Goal: Submit feedback/report problem: Provide input to the site owners about the experience or issues

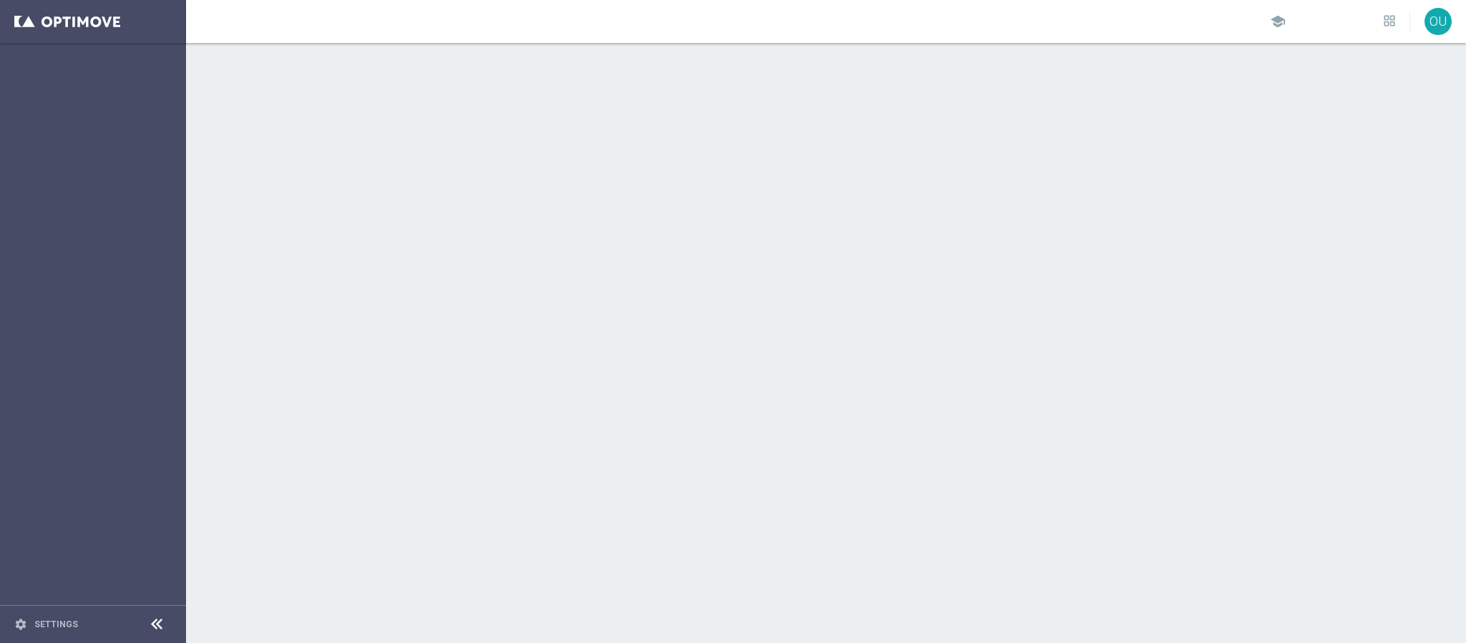
click at [1439, 19] on div "OU" at bounding box center [1438, 21] width 27 height 27
click at [1437, 28] on div "OU" at bounding box center [1438, 21] width 27 height 27
click at [1280, 14] on span "school" at bounding box center [1278, 22] width 16 height 16
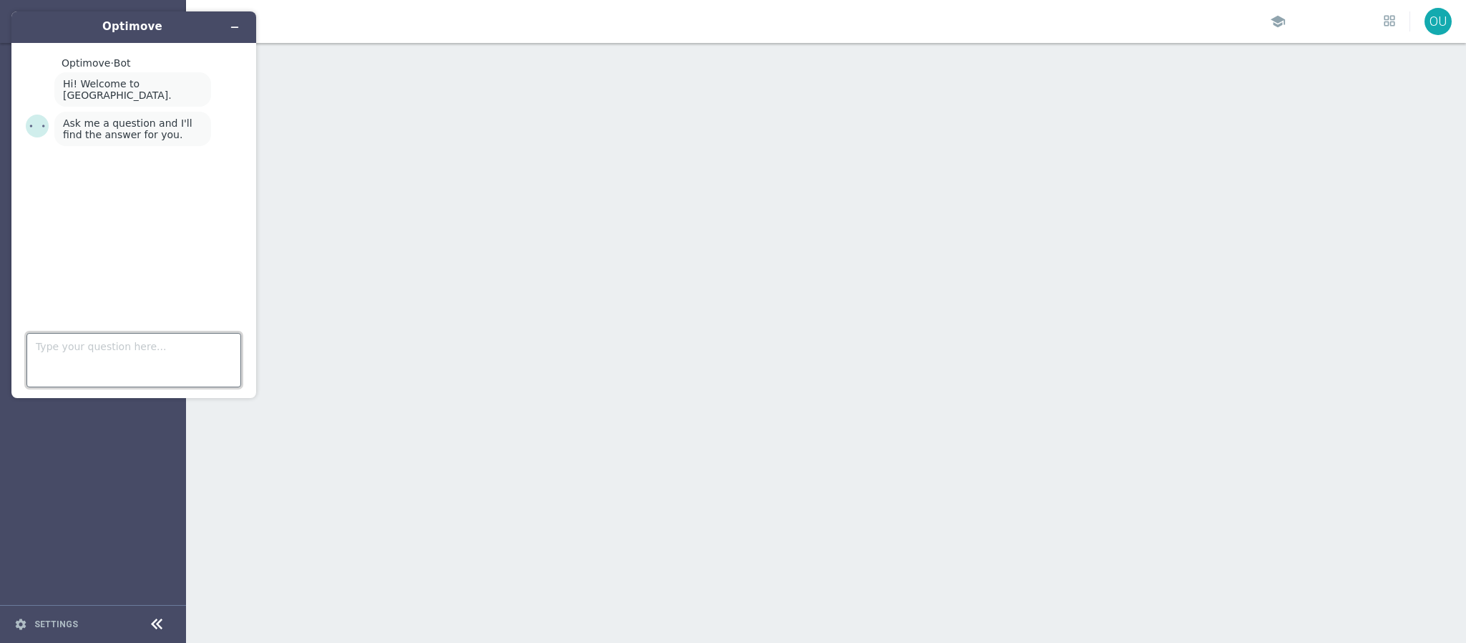
click at [152, 346] on textarea "Type your question here..." at bounding box center [133, 360] width 215 height 54
type textarea "optimove does not load"
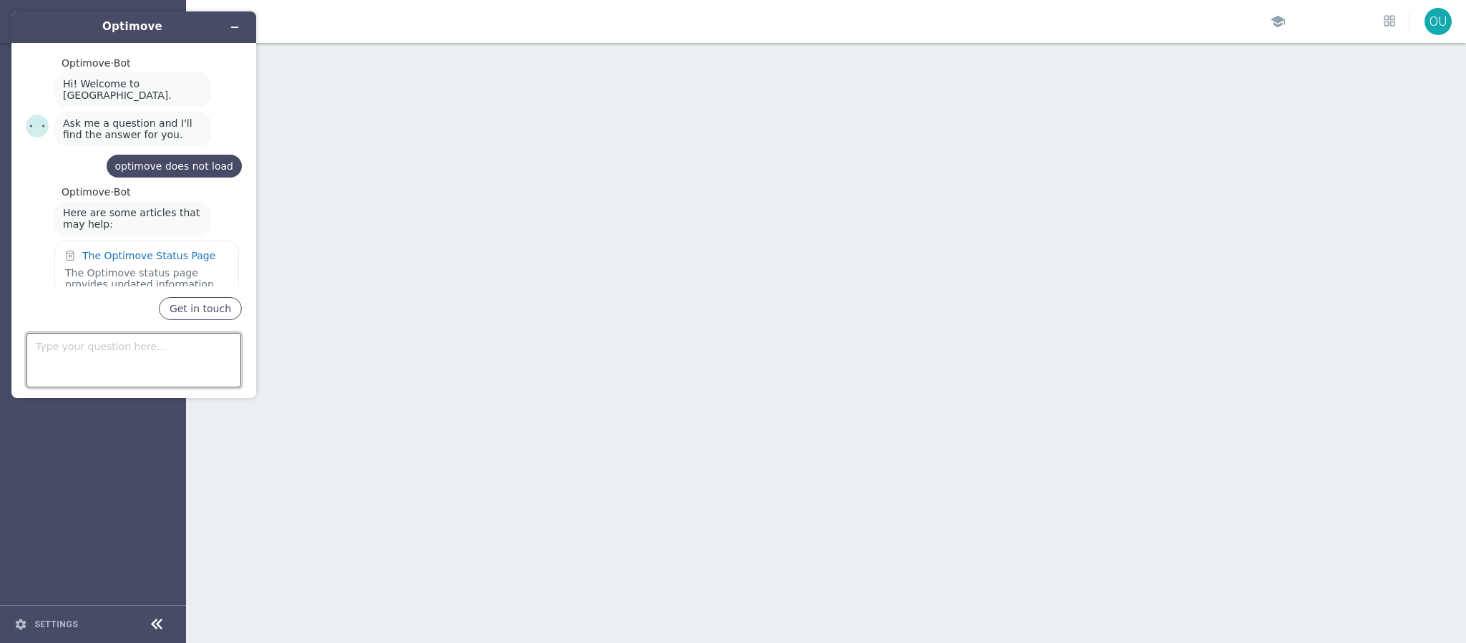
scroll to position [172, 0]
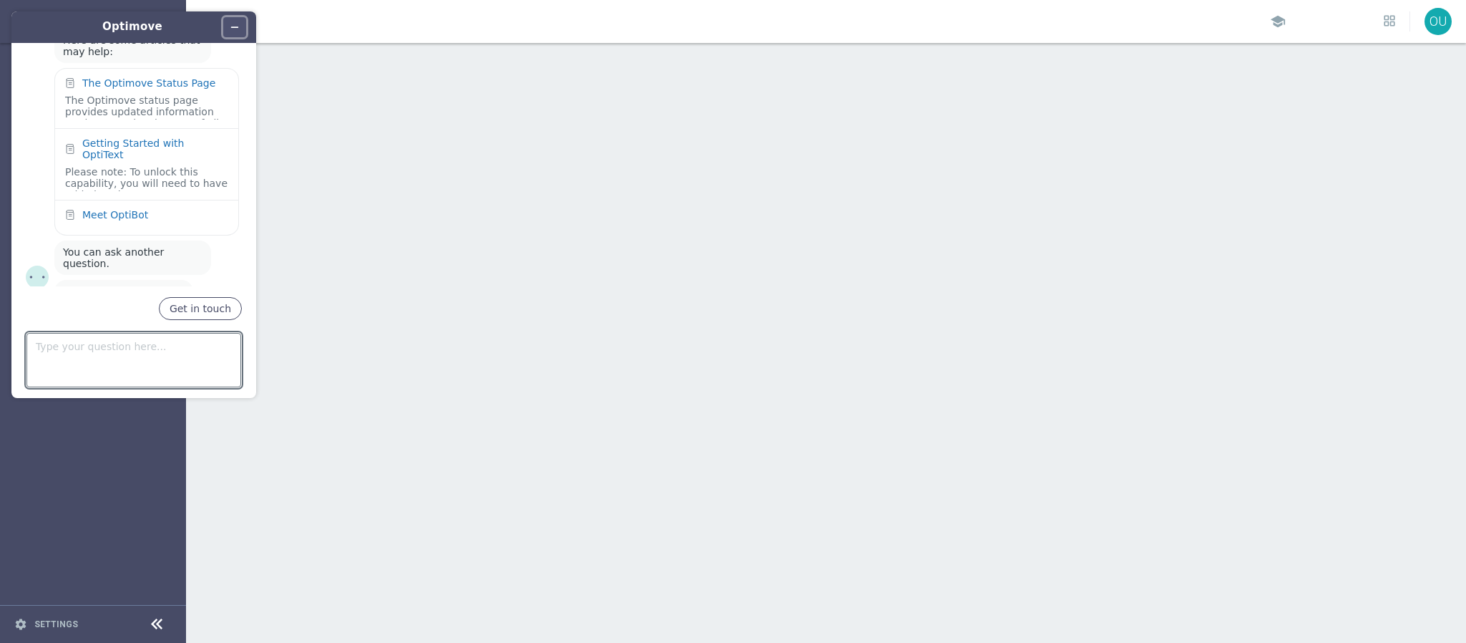
click at [230, 31] on icon "Minimize widget" at bounding box center [235, 27] width 10 height 10
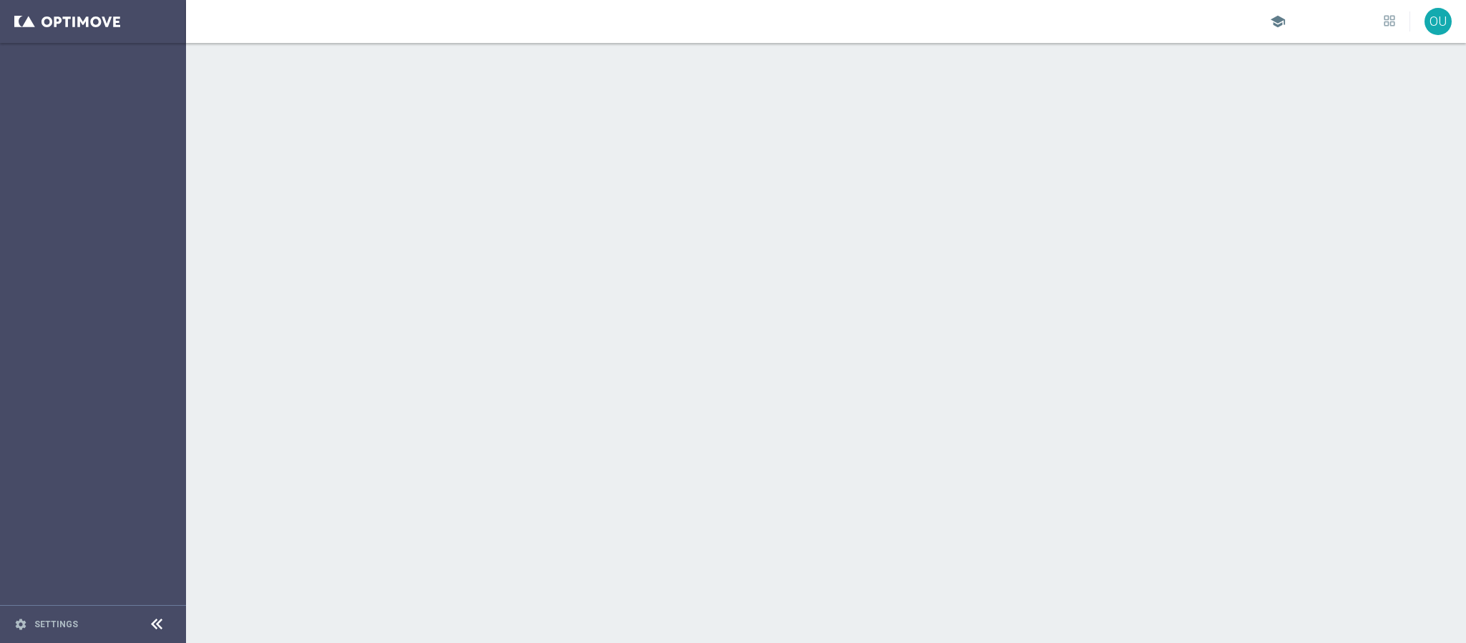
click at [977, 20] on span "school" at bounding box center [1278, 22] width 16 height 16
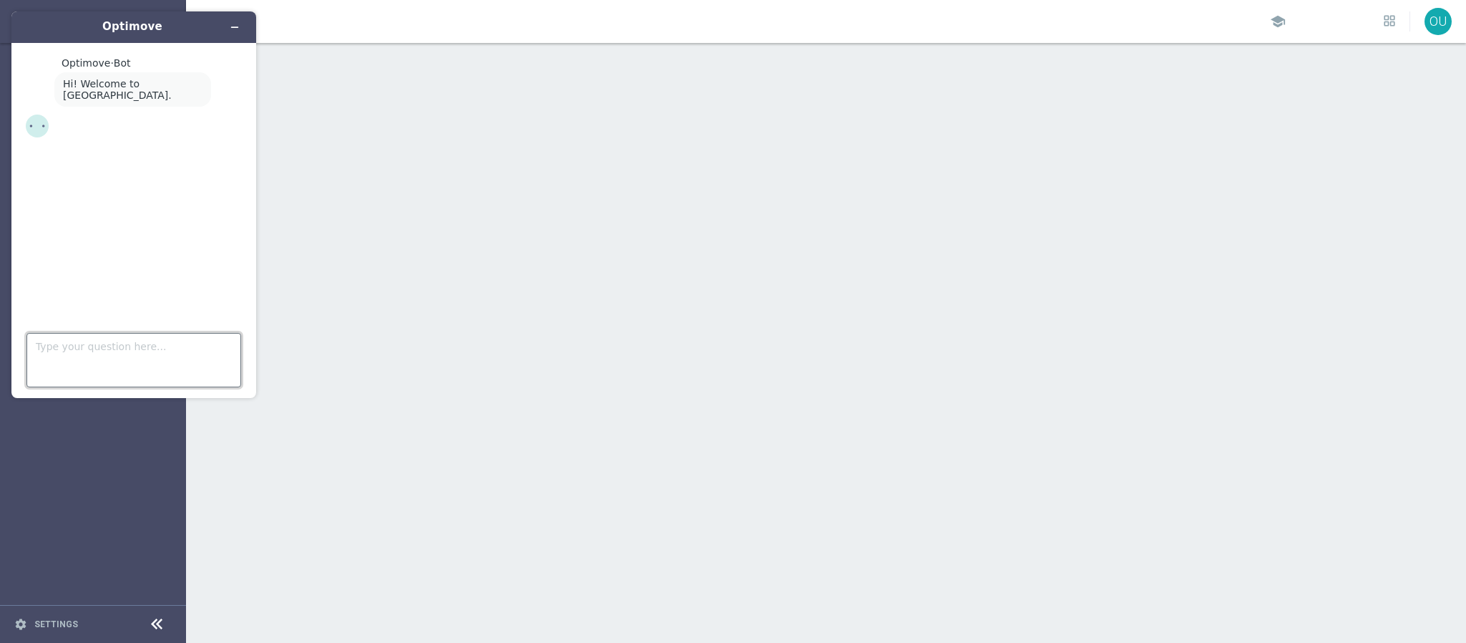
click at [153, 363] on textarea "Type your question here..." at bounding box center [133, 360] width 215 height 54
type textarea "does not load"
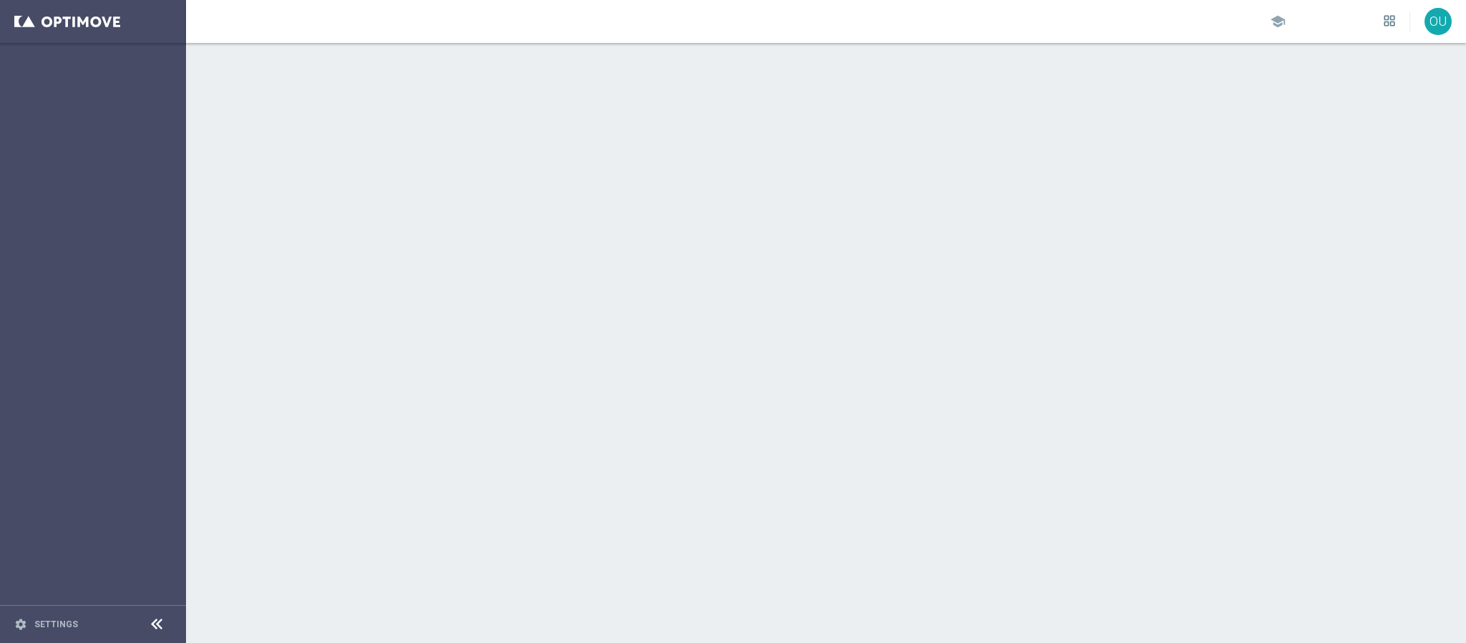
click at [977, 22] on icon at bounding box center [1389, 20] width 11 height 11
click at [977, 39] on div at bounding box center [733, 321] width 1466 height 643
click at [977, 26] on div "OU" at bounding box center [1438, 21] width 27 height 27
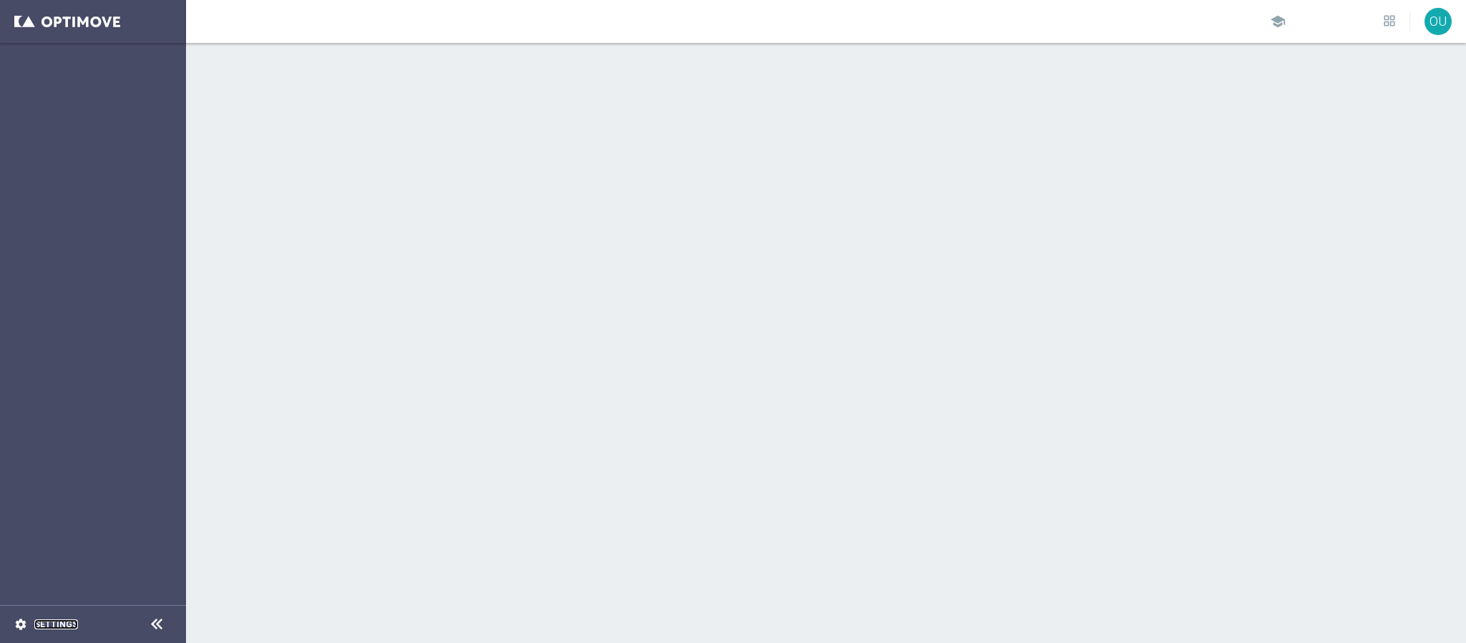
click at [56, 626] on link "Settings" at bounding box center [56, 624] width 44 height 9
click at [1243, 380] on div at bounding box center [826, 343] width 1280 height 600
click at [61, 621] on link "Settings" at bounding box center [56, 624] width 44 height 9
